Goal: Transaction & Acquisition: Purchase product/service

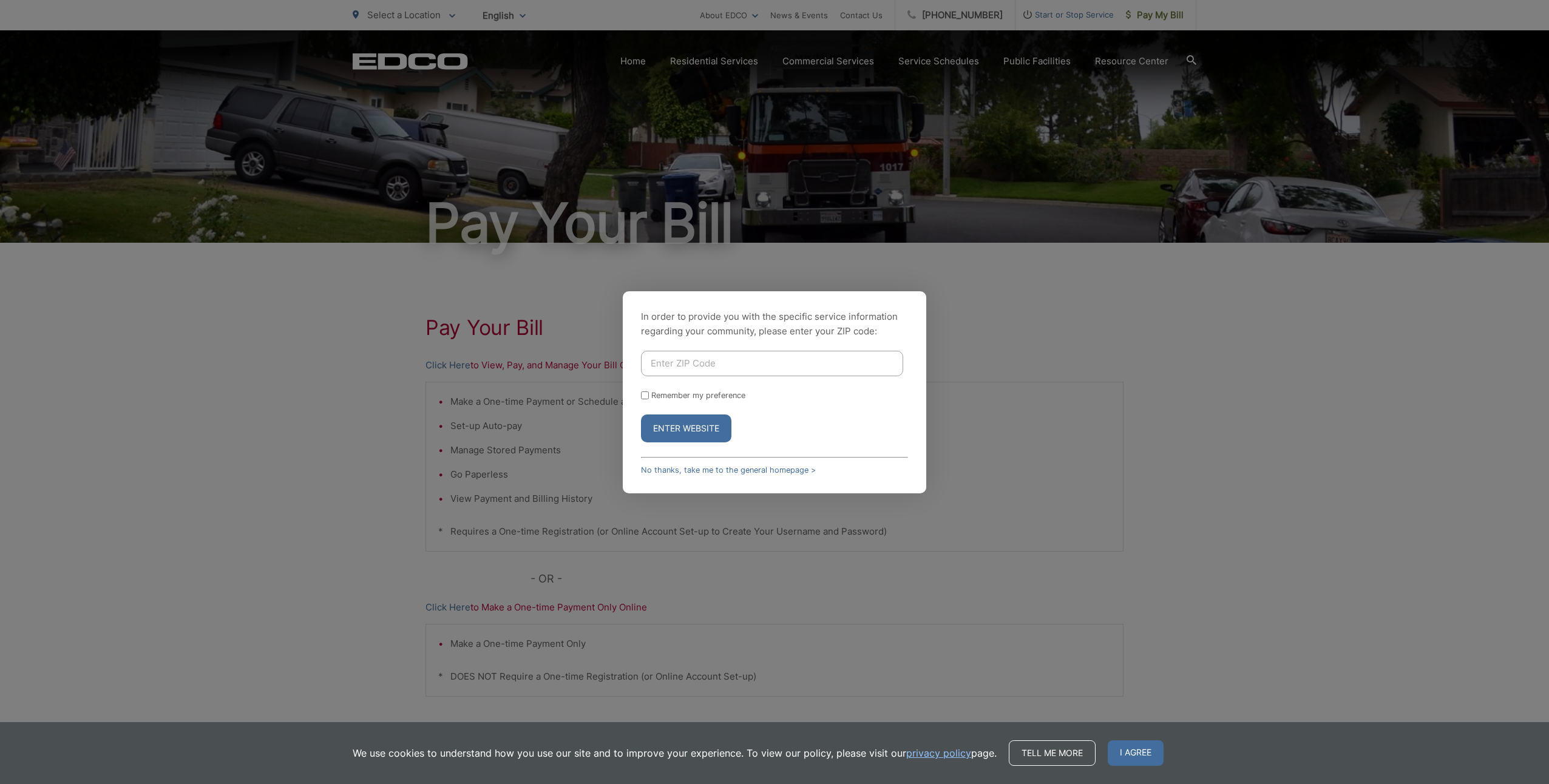
click at [697, 368] on input "Enter ZIP Code" at bounding box center [772, 363] width 262 height 26
click at [587, 391] on div "In order to provide you with the specific service information regarding your co…" at bounding box center [774, 392] width 1549 height 784
click at [711, 457] on hr at bounding box center [775, 458] width 267 height 2
click at [711, 470] on link "No thanks, take me to the general homepage >" at bounding box center [728, 470] width 175 height 9
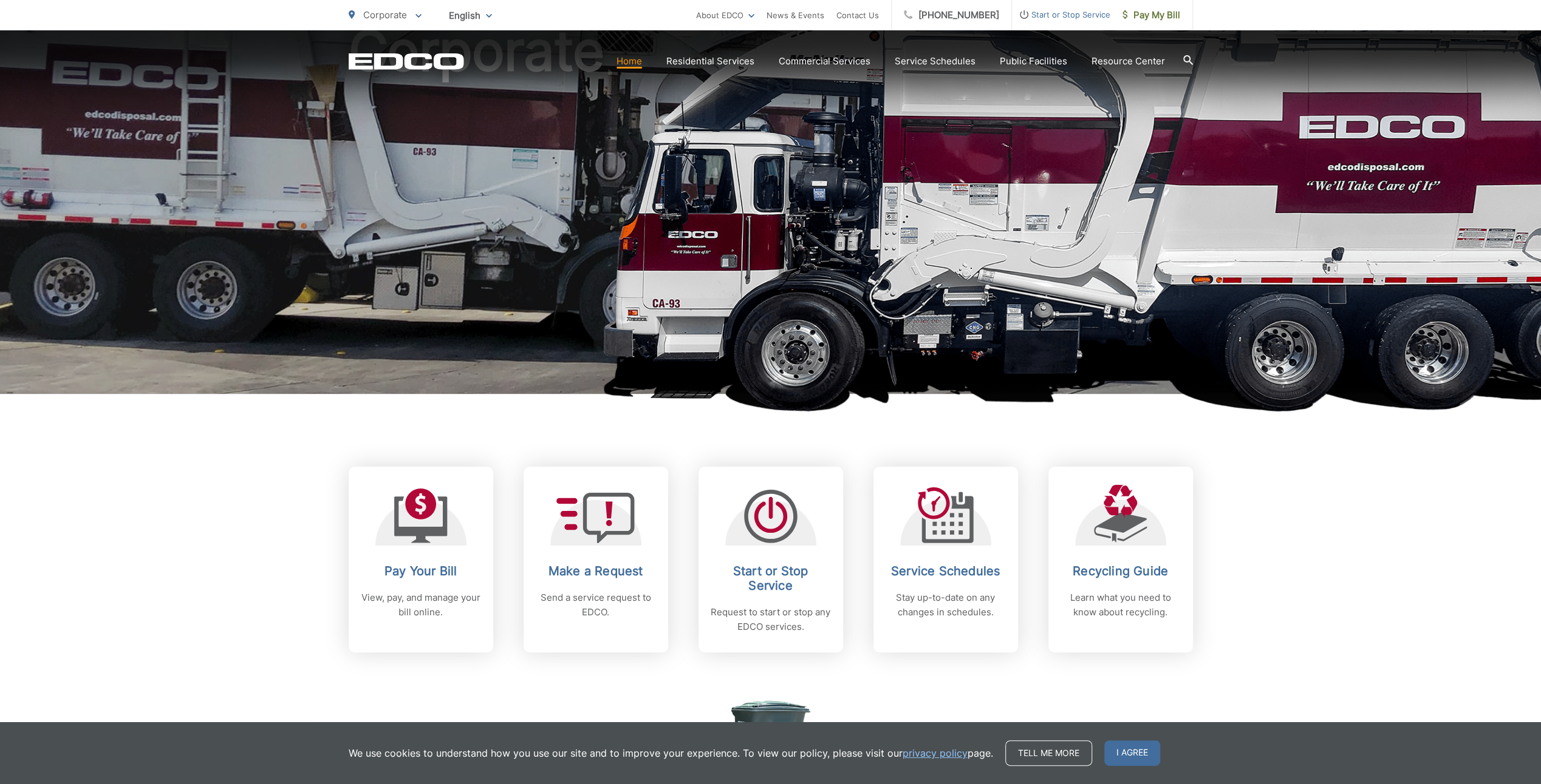
scroll to position [304, 0]
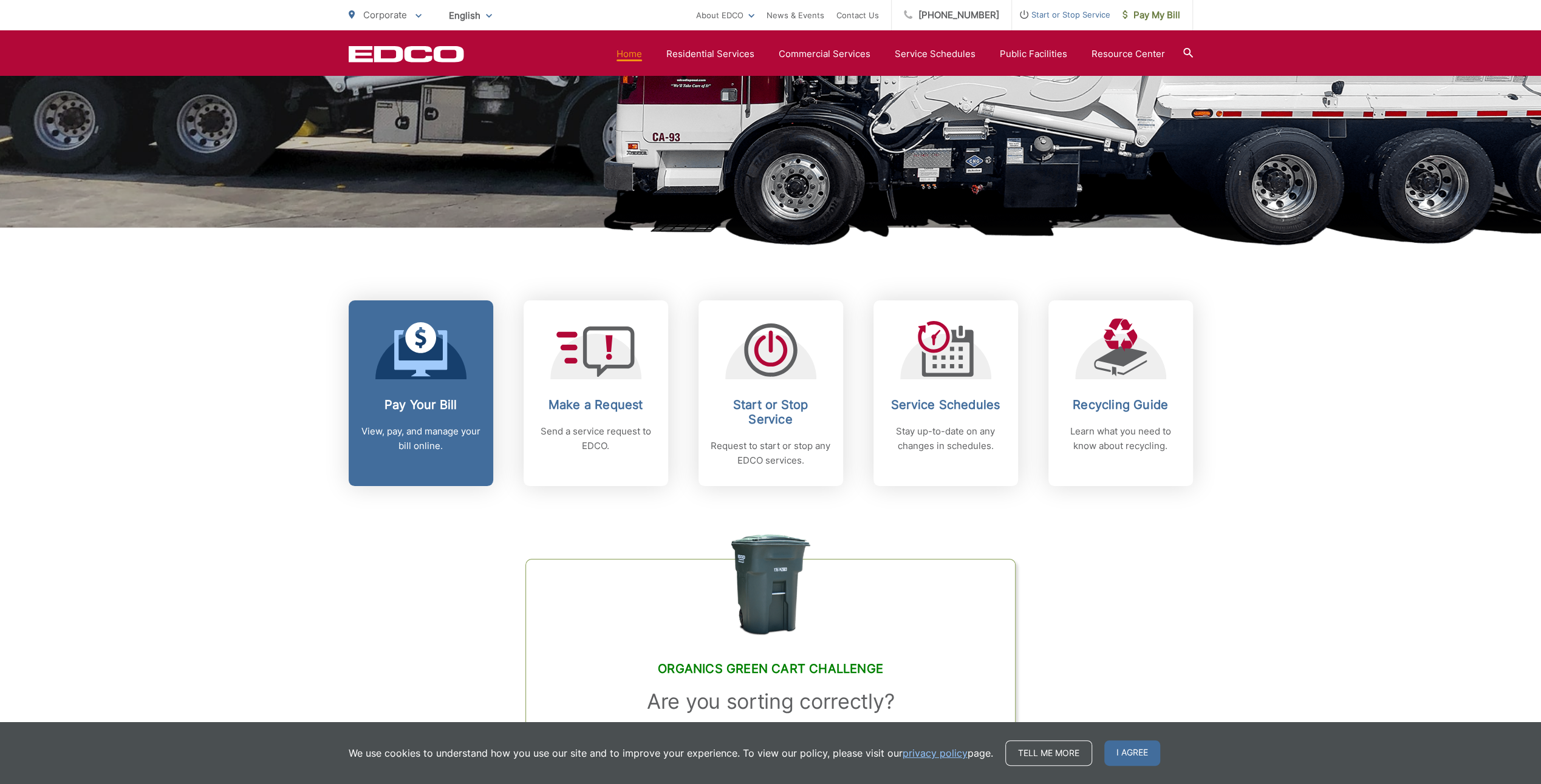
click at [434, 409] on h2 "Pay Your Bill" at bounding box center [421, 405] width 121 height 15
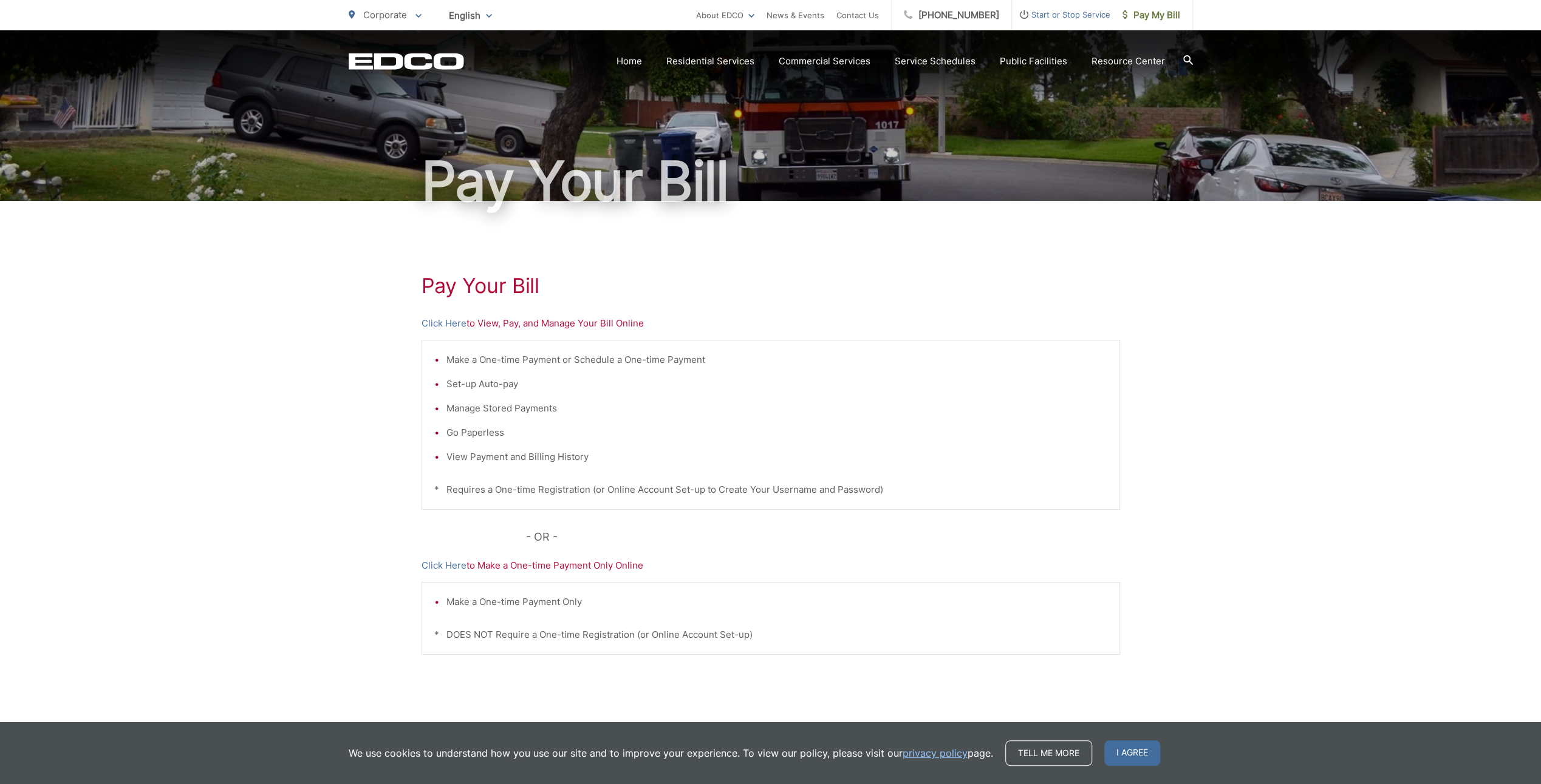
scroll to position [61, 0]
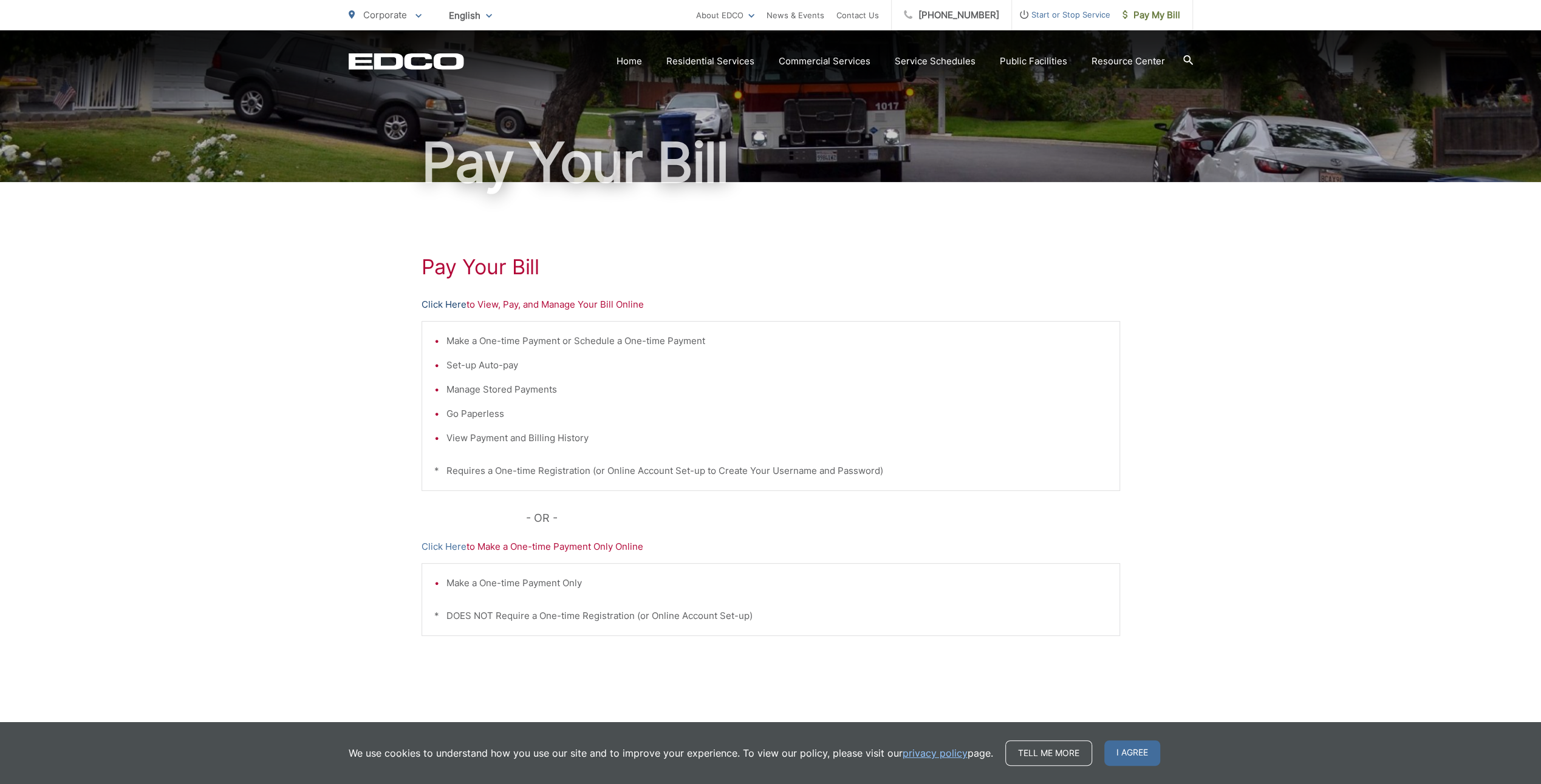
click at [452, 301] on link "Click Here" at bounding box center [444, 305] width 45 height 15
click at [521, 340] on li "Make a One-time Payment or Schedule a One-time Payment" at bounding box center [777, 341] width 661 height 15
click at [523, 341] on li "Make a One-time Payment or Schedule a One-time Payment" at bounding box center [777, 341] width 661 height 15
click at [536, 342] on li "Make a One-time Payment or Schedule a One-time Payment" at bounding box center [777, 341] width 661 height 15
click at [536, 342] on li "Make a One-time Payment or Schedule a One-time Payment" at bounding box center [777, 341] width 661 height 15
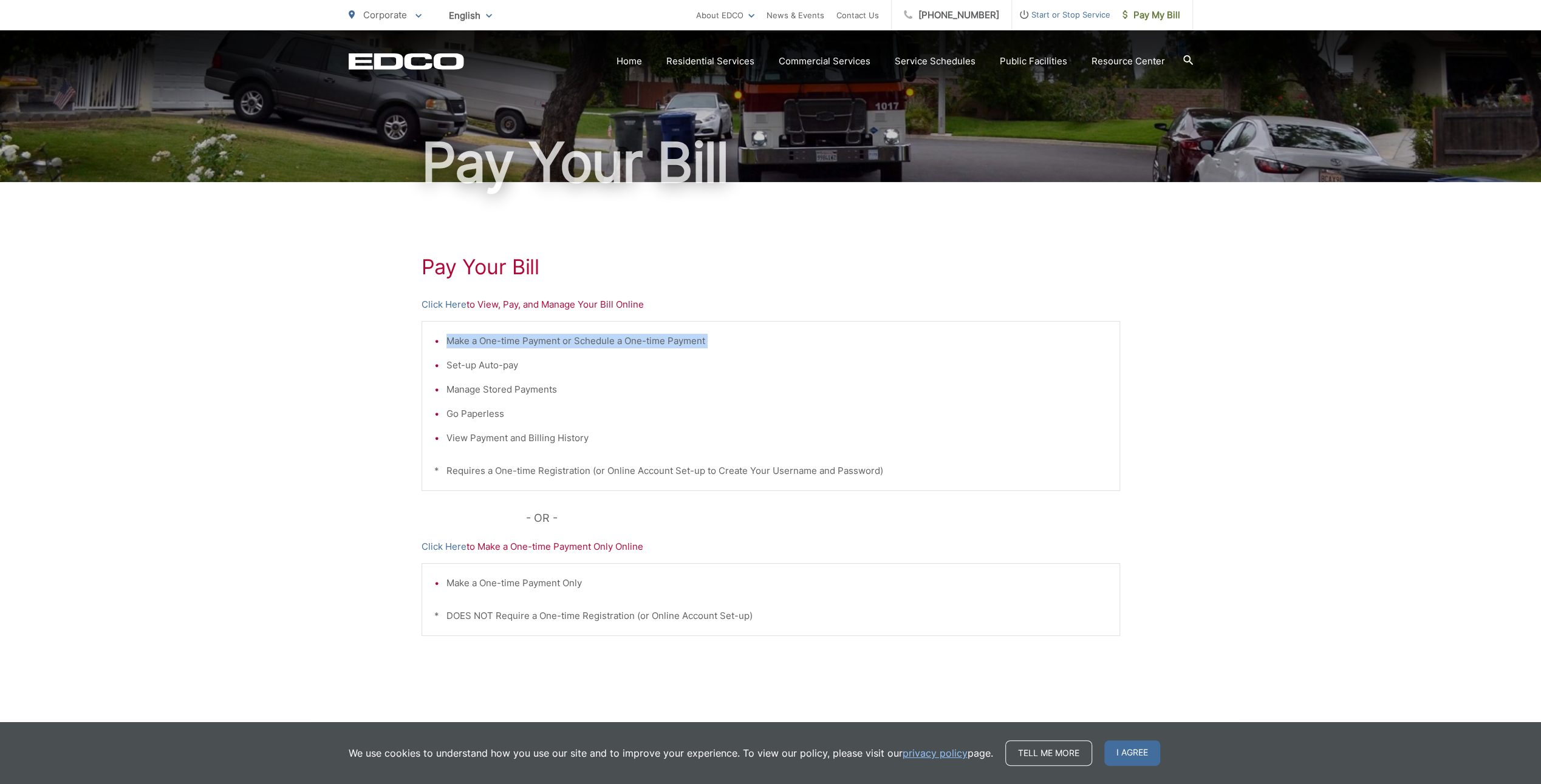
click at [536, 341] on li "Make a One-time Payment or Schedule a One-time Payment" at bounding box center [777, 341] width 661 height 15
drag, startPoint x: 536, startPoint y: 341, endPoint x: 675, endPoint y: 320, distance: 140.6
click at [719, 337] on li "Make a One-time Payment or Schedule a One-time Payment" at bounding box center [777, 341] width 661 height 15
click at [627, 304] on p "Click Here to View, Pay, and Manage Your Bill Online" at bounding box center [770, 305] width 698 height 15
click at [484, 308] on p "Click Here to View, Pay, and Manage Your Bill Online" at bounding box center [770, 305] width 698 height 15
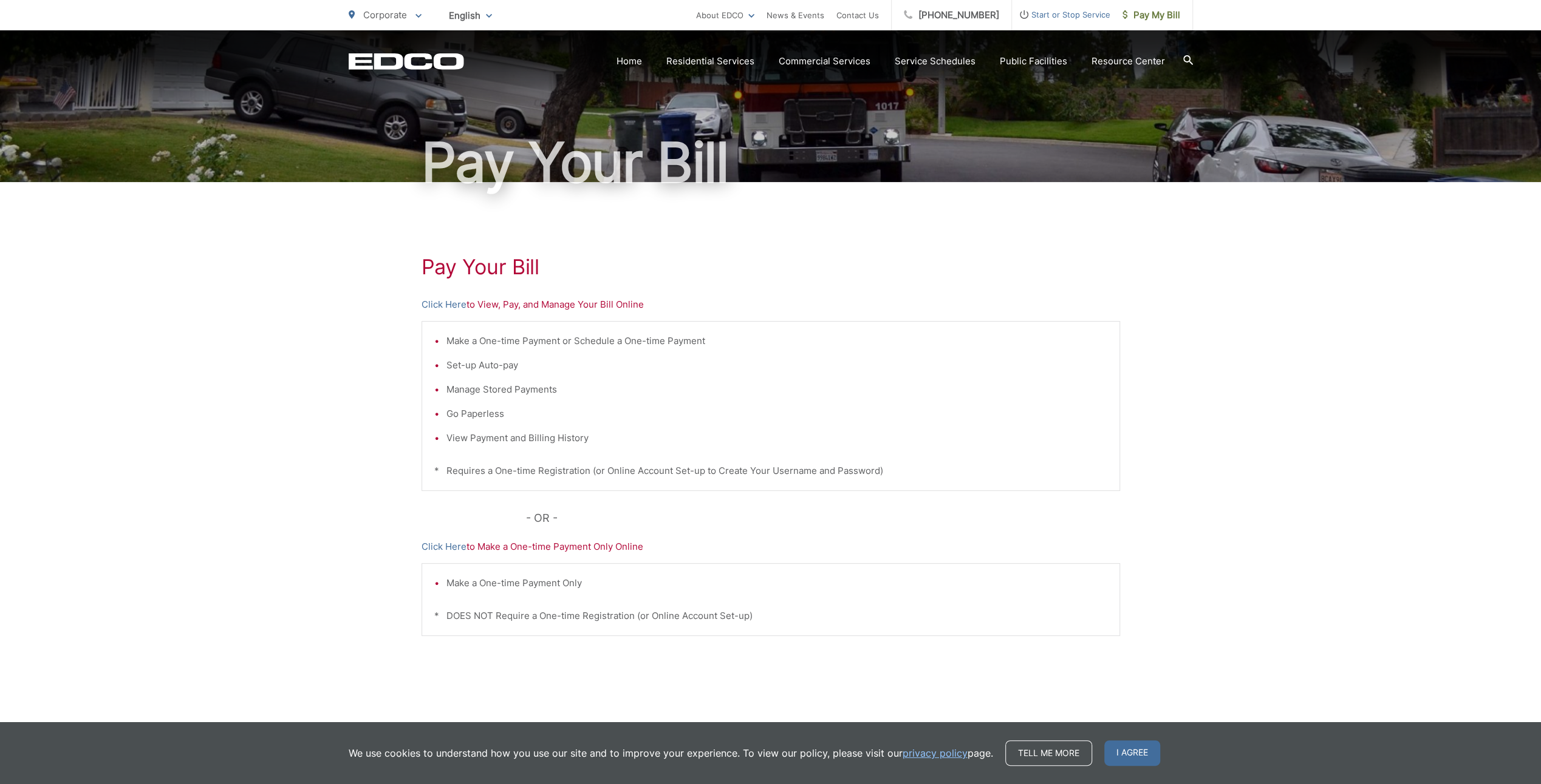
click at [586, 548] on p "Click Here to Make a One-time Payment Only Online" at bounding box center [770, 546] width 698 height 15
click at [453, 548] on link "Click Here" at bounding box center [444, 546] width 45 height 15
